Goal: Find specific page/section: Find specific page/section

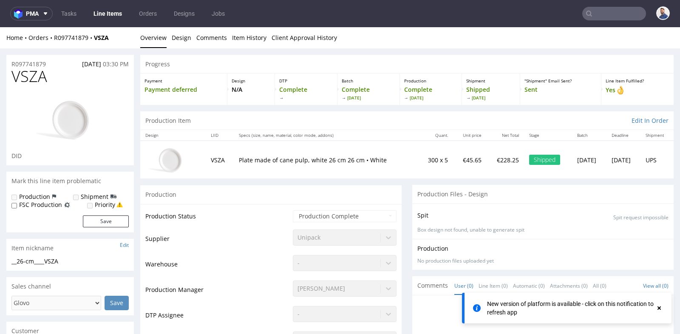
scroll to position [265, 0]
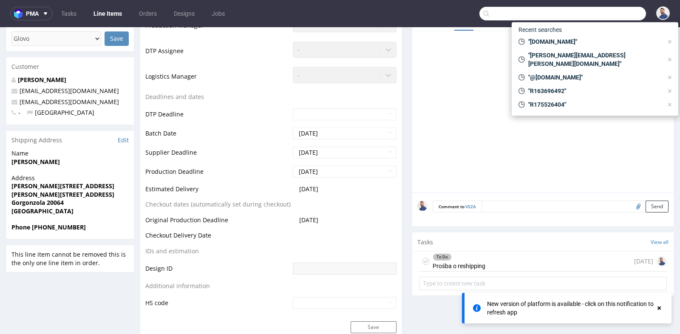
click at [608, 20] on input "text" at bounding box center [563, 14] width 167 height 14
paste input "R120174356"
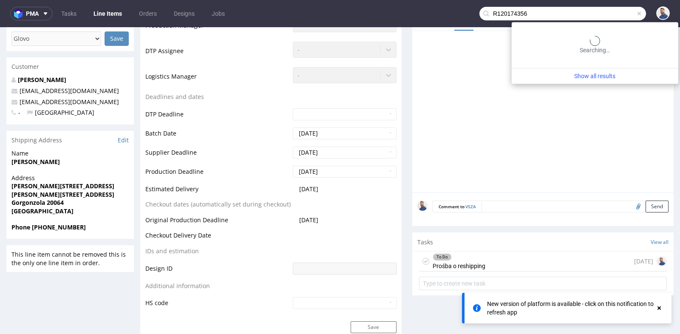
type input "R120174356"
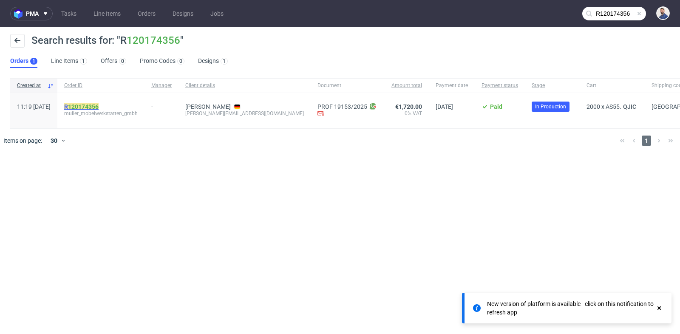
click at [99, 106] on link "120174356" at bounding box center [83, 106] width 31 height 7
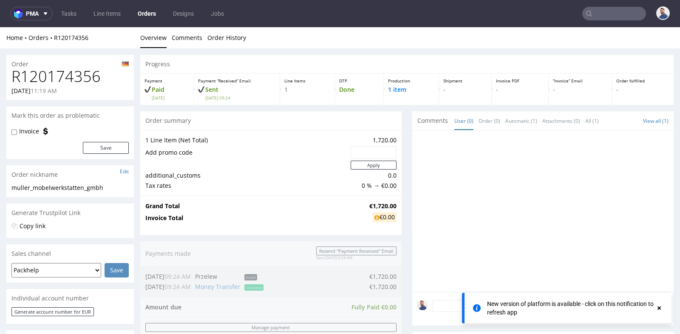
click at [404, 224] on div "Progress Payment Paid [DATE] Payment “Received” Email Sent [DATE] 09:24 Line It…" at bounding box center [407, 283] width 534 height 457
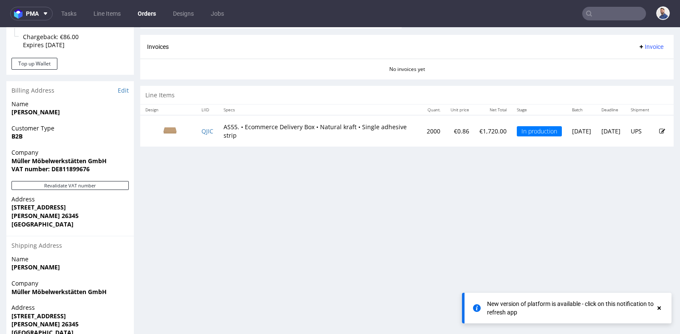
scroll to position [378, 0]
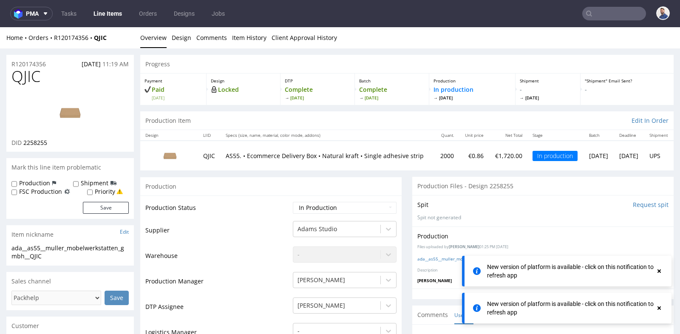
click at [659, 269] on icon at bounding box center [660, 271] width 8 height 7
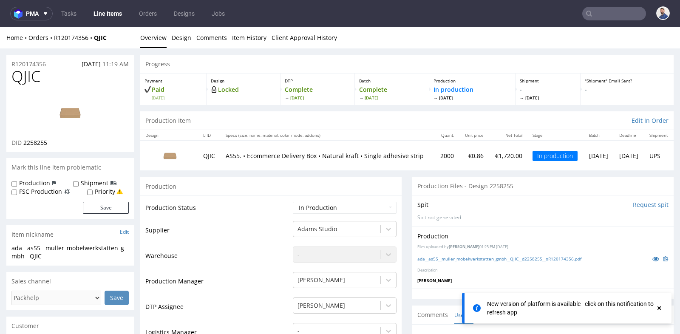
click at [659, 308] on use at bounding box center [659, 308] width 3 height 3
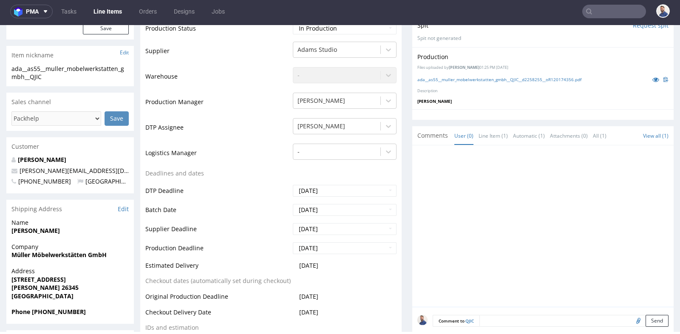
scroll to position [214, 0]
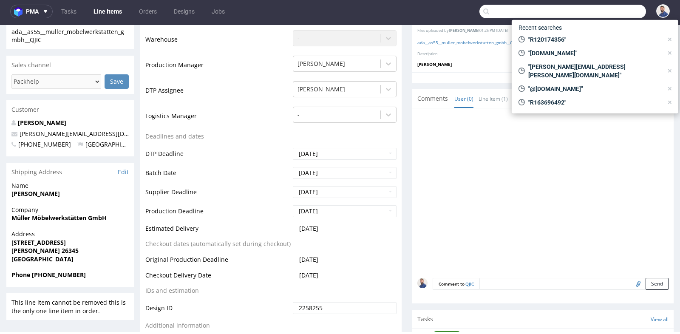
click at [602, 14] on input "text" at bounding box center [563, 12] width 167 height 14
paste input "R135472869"
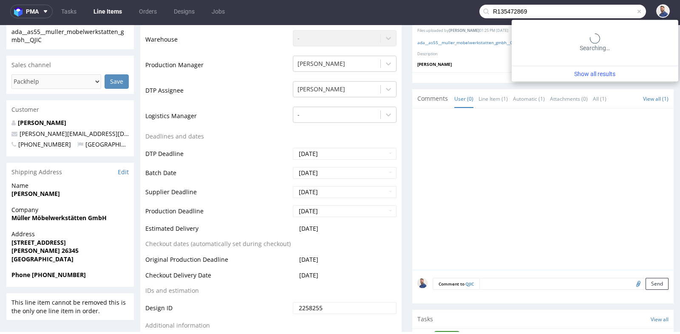
type input "R135472869"
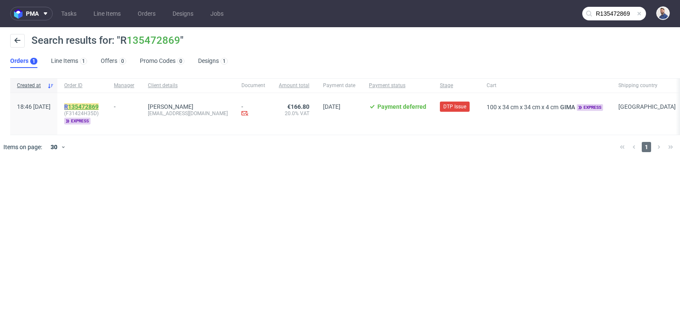
click at [99, 107] on link "135472869" at bounding box center [83, 106] width 31 height 7
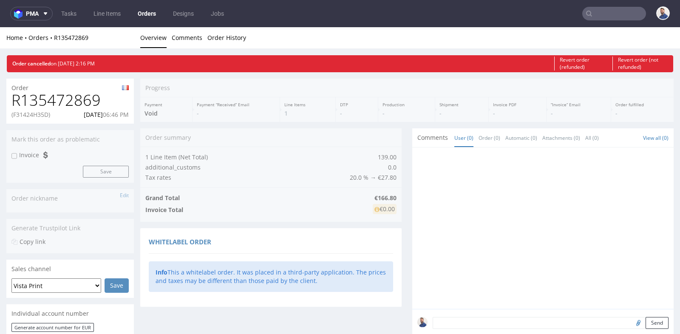
click at [398, 151] on div "Progress Payment Void Payment “Received” Email - Line Items 1 DTP - Production …" at bounding box center [407, 282] width 534 height 406
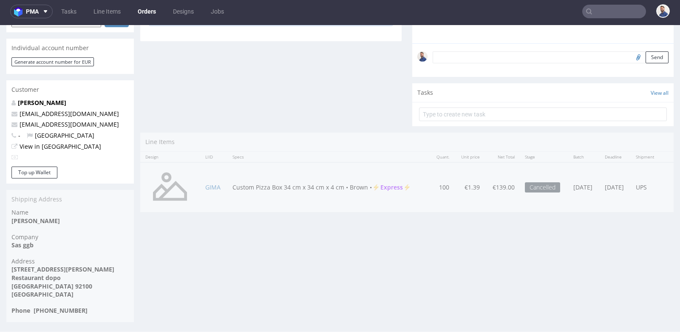
scroll to position [2, 0]
